Goal: Transaction & Acquisition: Purchase product/service

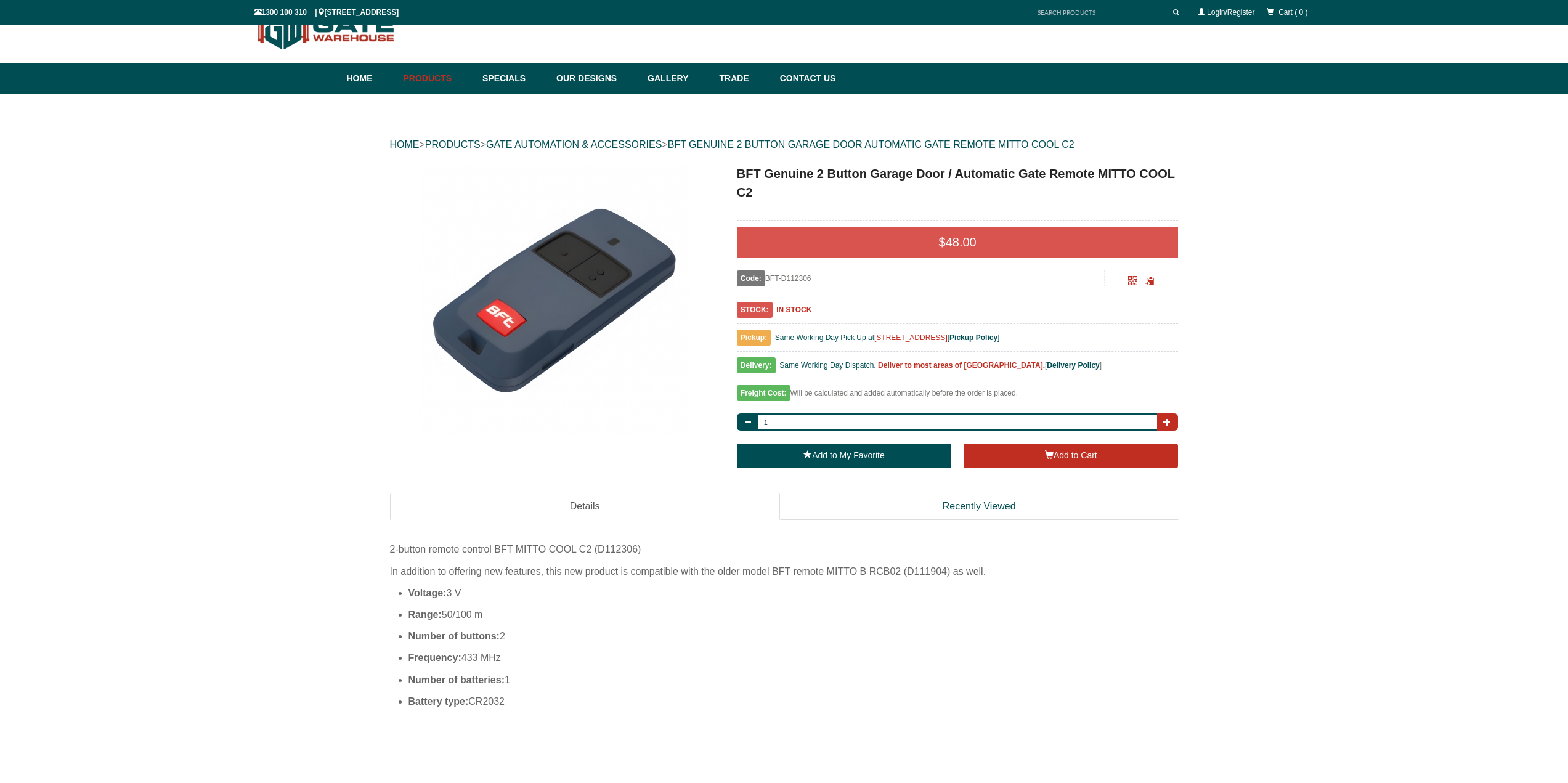
click at [1168, 419] on span "button" at bounding box center [1167, 422] width 8 height 8
type input "5"
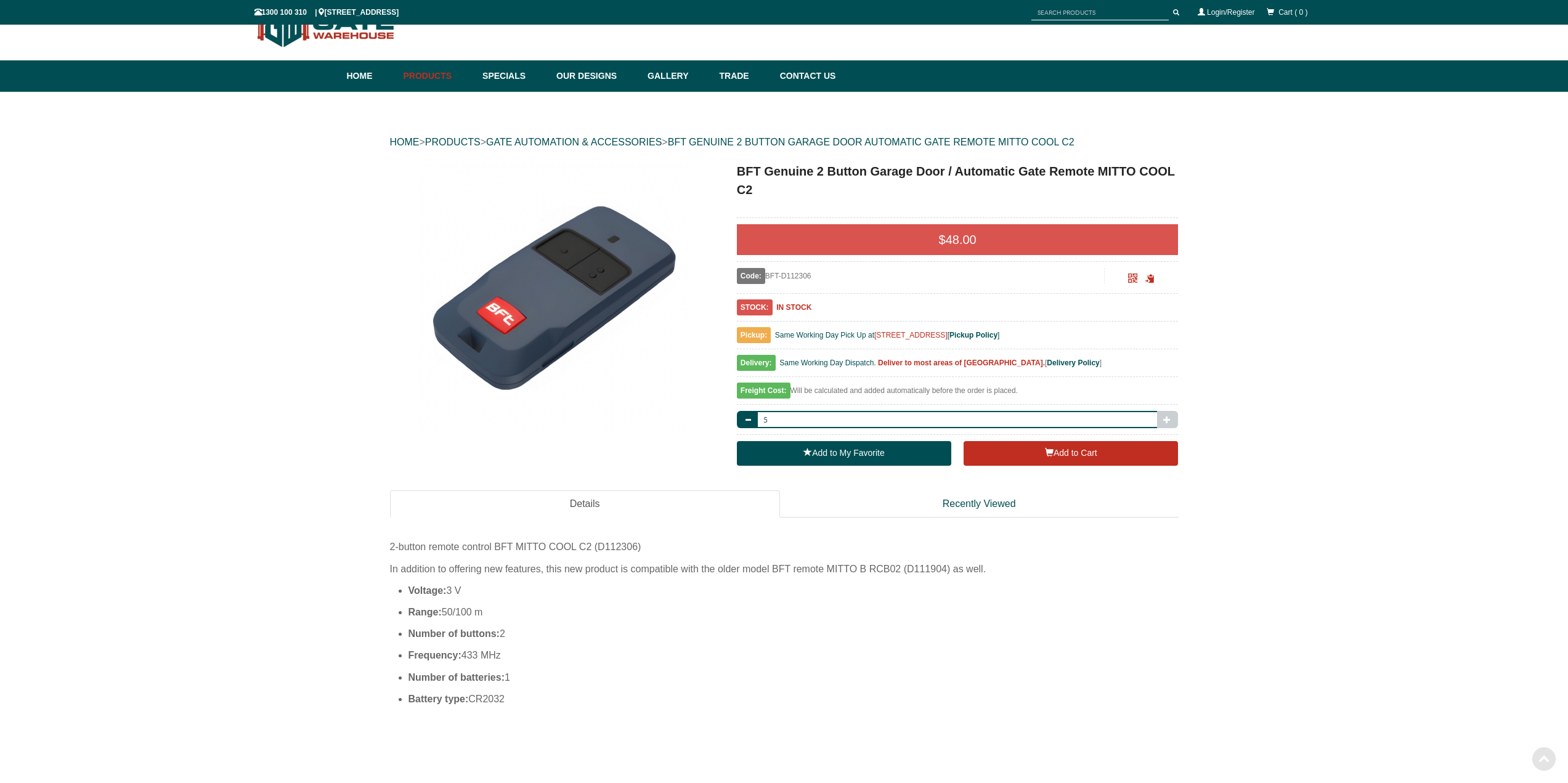
scroll to position [31, 0]
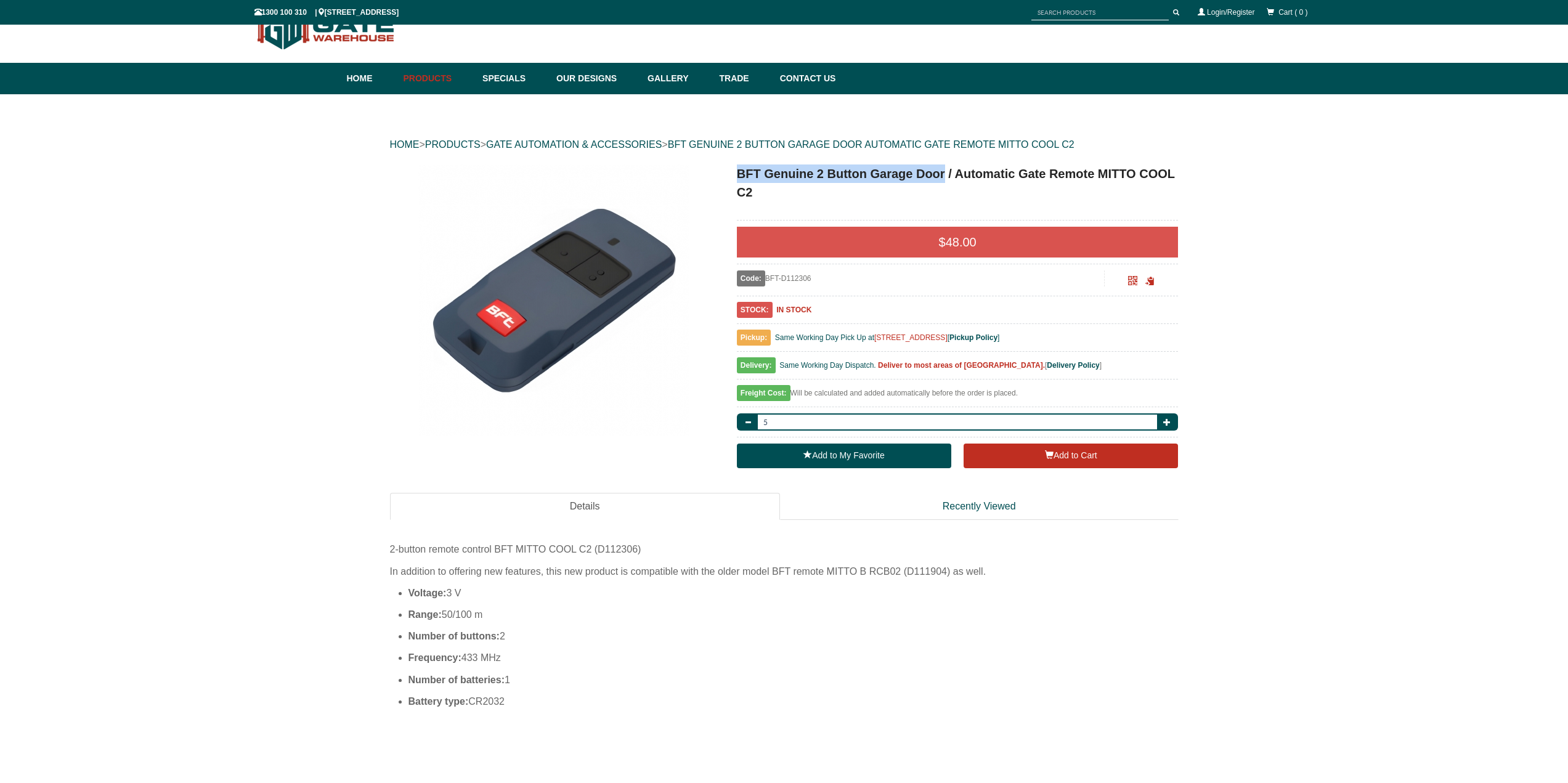
drag, startPoint x: 946, startPoint y: 175, endPoint x: 740, endPoint y: 174, distance: 206.0
click at [740, 174] on h1 "BFT Genuine 2 Button Garage Door / Automatic Gate Remote MITTO COOL C2" at bounding box center [958, 183] width 442 height 37
copy h1 "BFT Genuine 2 Button Garage Door"
